Goal: Information Seeking & Learning: Learn about a topic

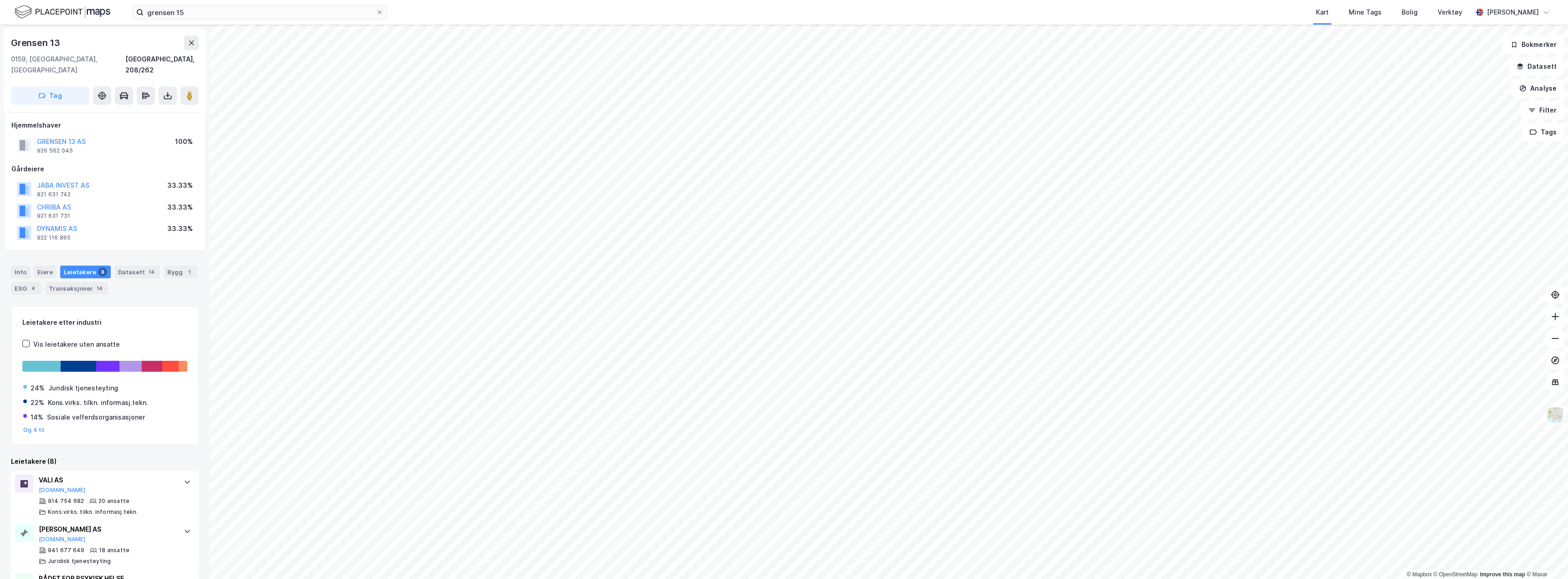
click at [182, 21] on div "grensen 15 Kart Mine Tags Bolig Verktøy [PERSON_NAME]" at bounding box center [784, 12] width 1568 height 25
click at [183, 17] on input "grensen 15" at bounding box center [260, 12] width 232 height 14
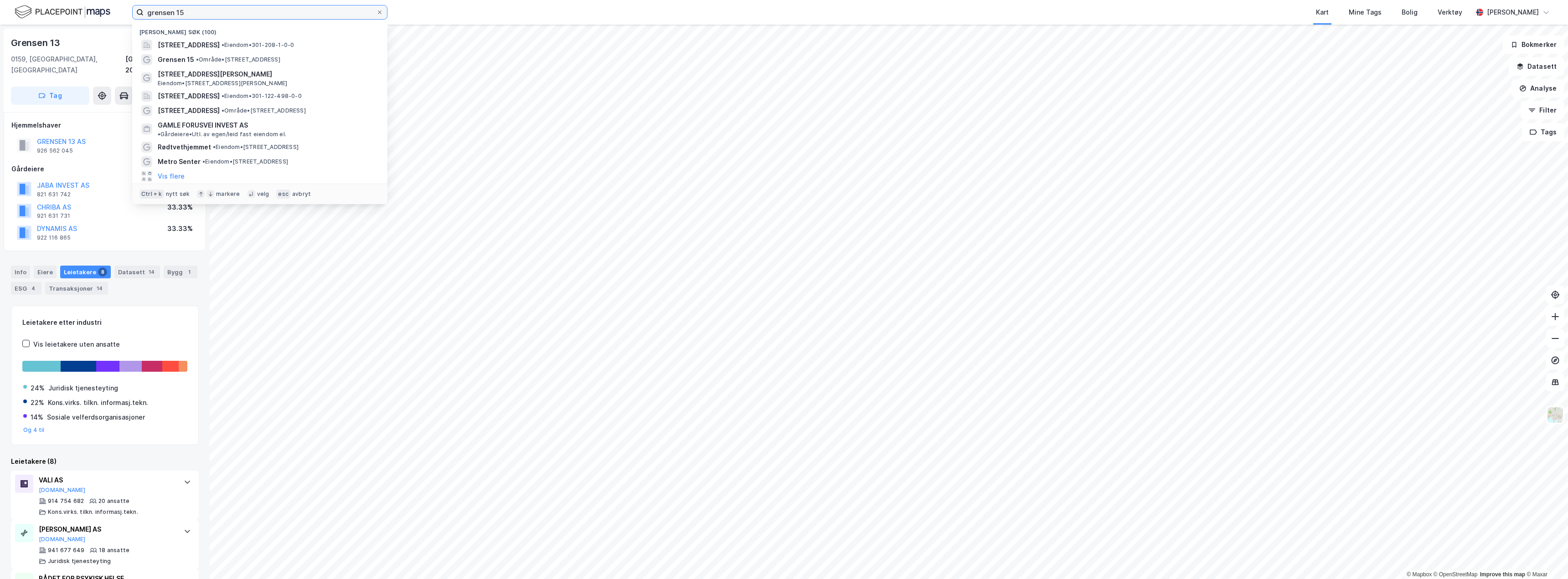
click at [183, 17] on input "grensen 15" at bounding box center [260, 12] width 232 height 14
click at [227, 71] on span "[STREET_ADDRESS][PERSON_NAME]" at bounding box center [267, 74] width 219 height 11
